Goal: Check status

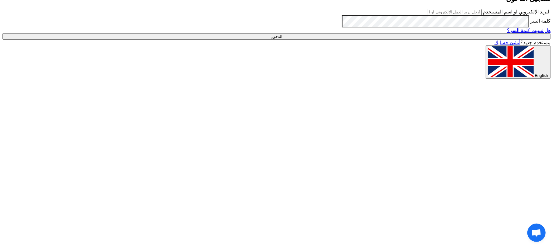
type input "[EMAIL_ADDRESS][DOMAIN_NAME]"
click at [404, 40] on input "الدخول" at bounding box center [276, 36] width 548 height 6
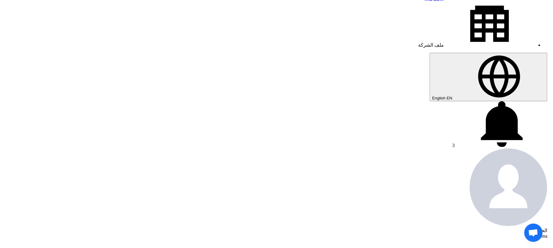
scroll to position [122, 0]
